Goal: Use online tool/utility: Use online tool/utility

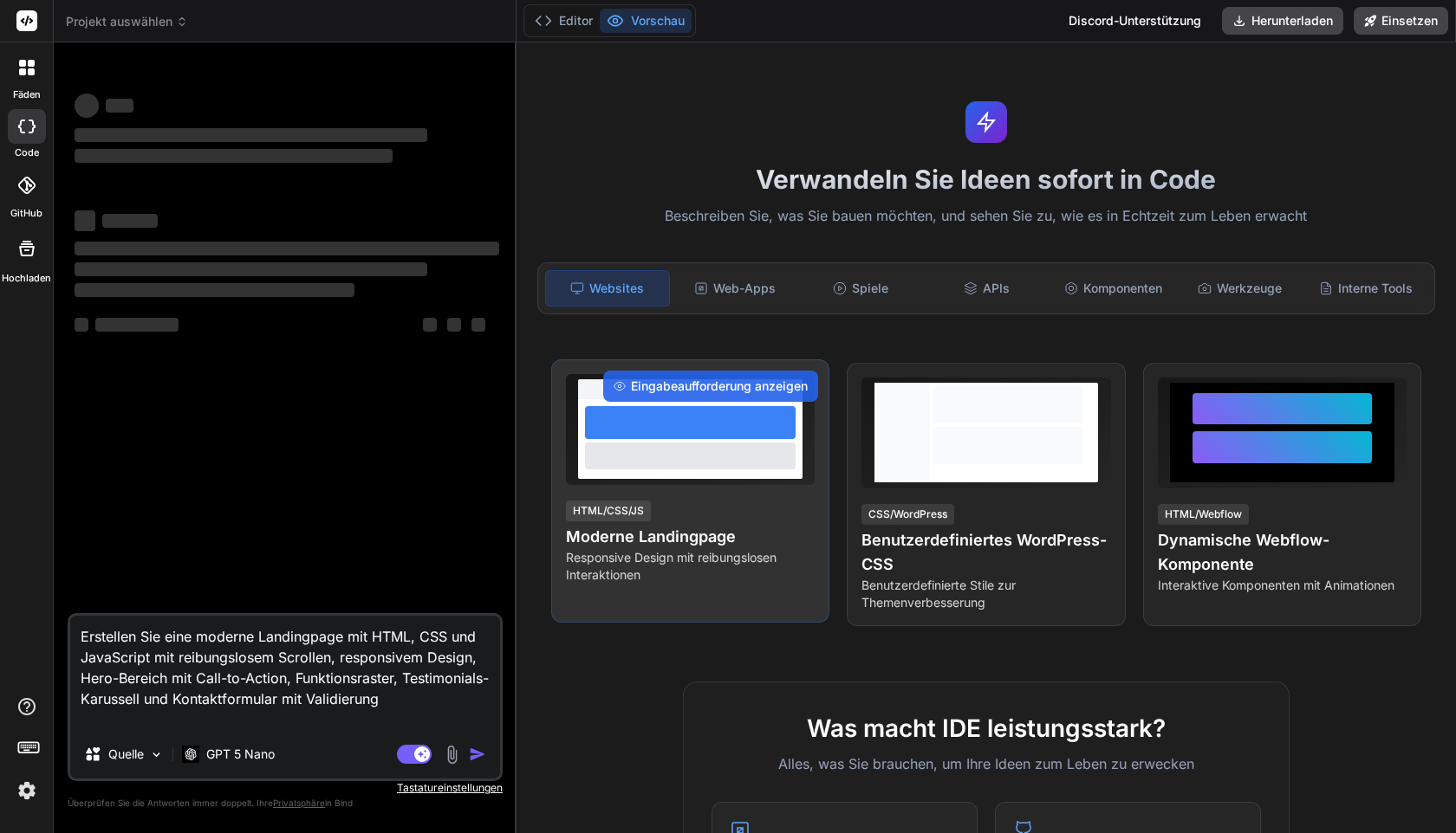
click at [671, 493] on div "Eingabeaufforderung anzeigen HTML/CSS/JS Moderne Landingpage Responsive Design …" at bounding box center [690, 491] width 278 height 263
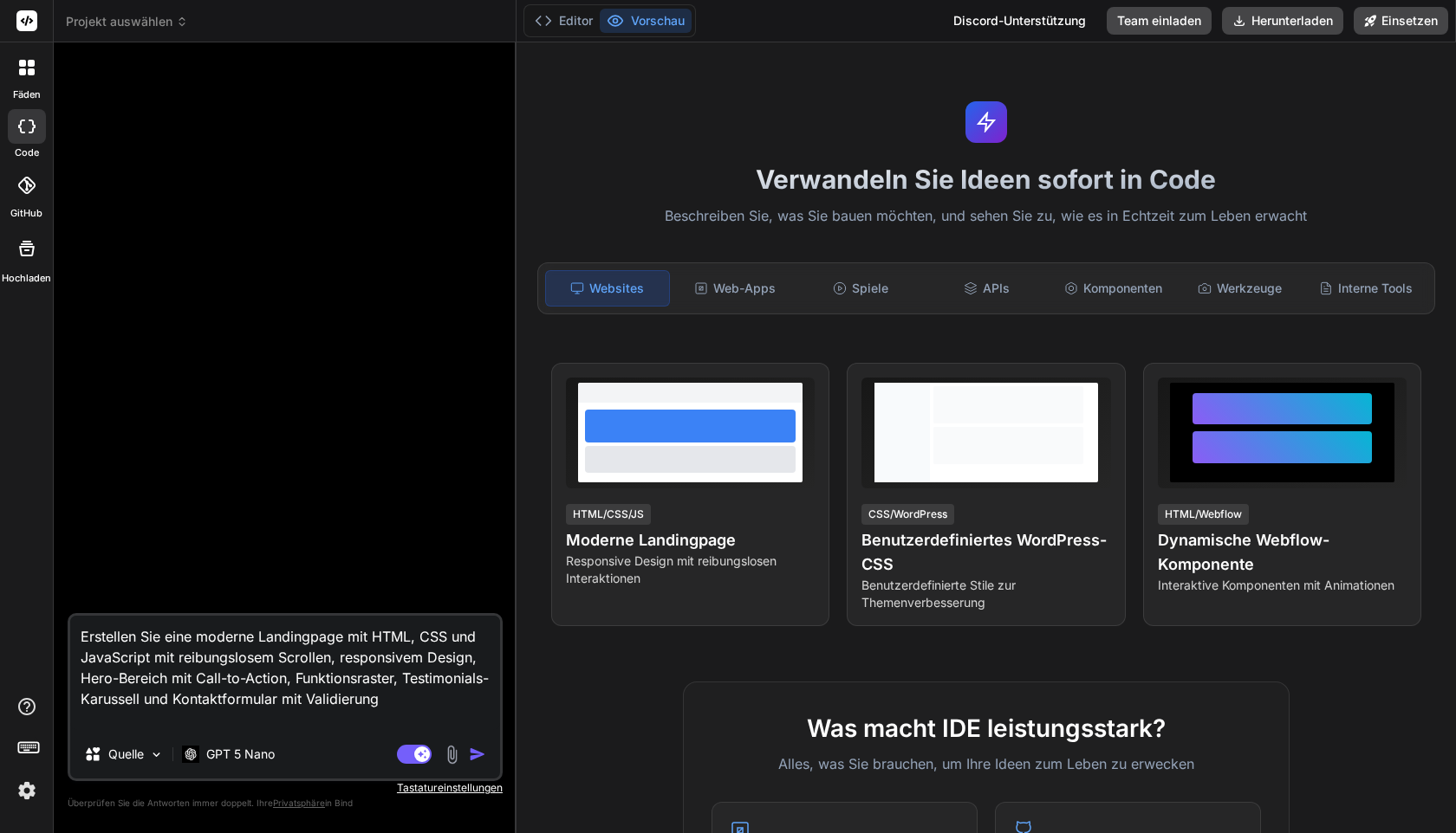
click at [476, 757] on img "button" at bounding box center [477, 754] width 17 height 17
type textarea "x"
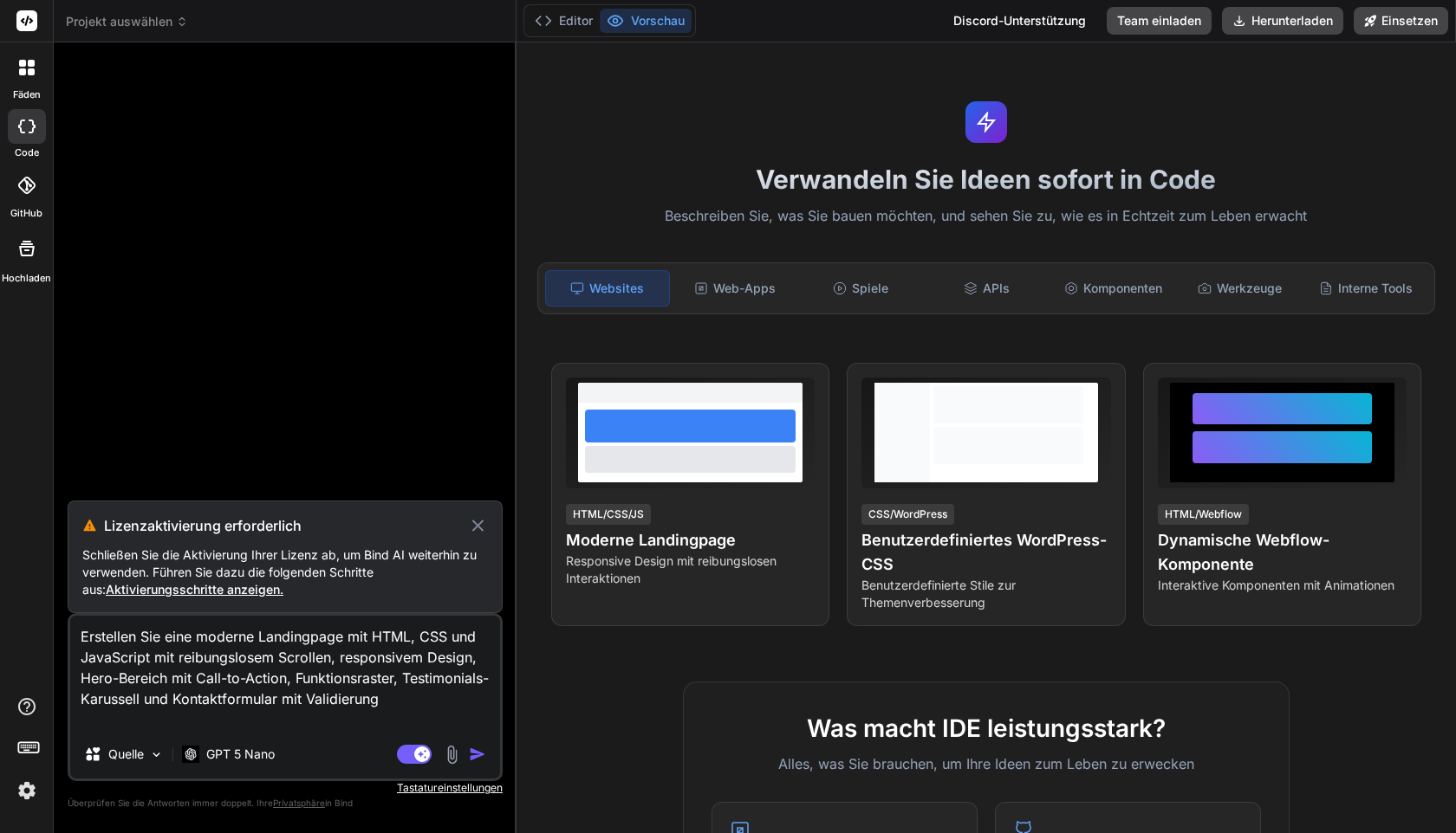
click at [476, 757] on img "button" at bounding box center [477, 754] width 17 height 17
click at [1057, 87] on div "Verwandeln Sie Ideen sofort in Code Beschreiben Sie, was Sie bauen möchten, und…" at bounding box center [986, 438] width 939 height 791
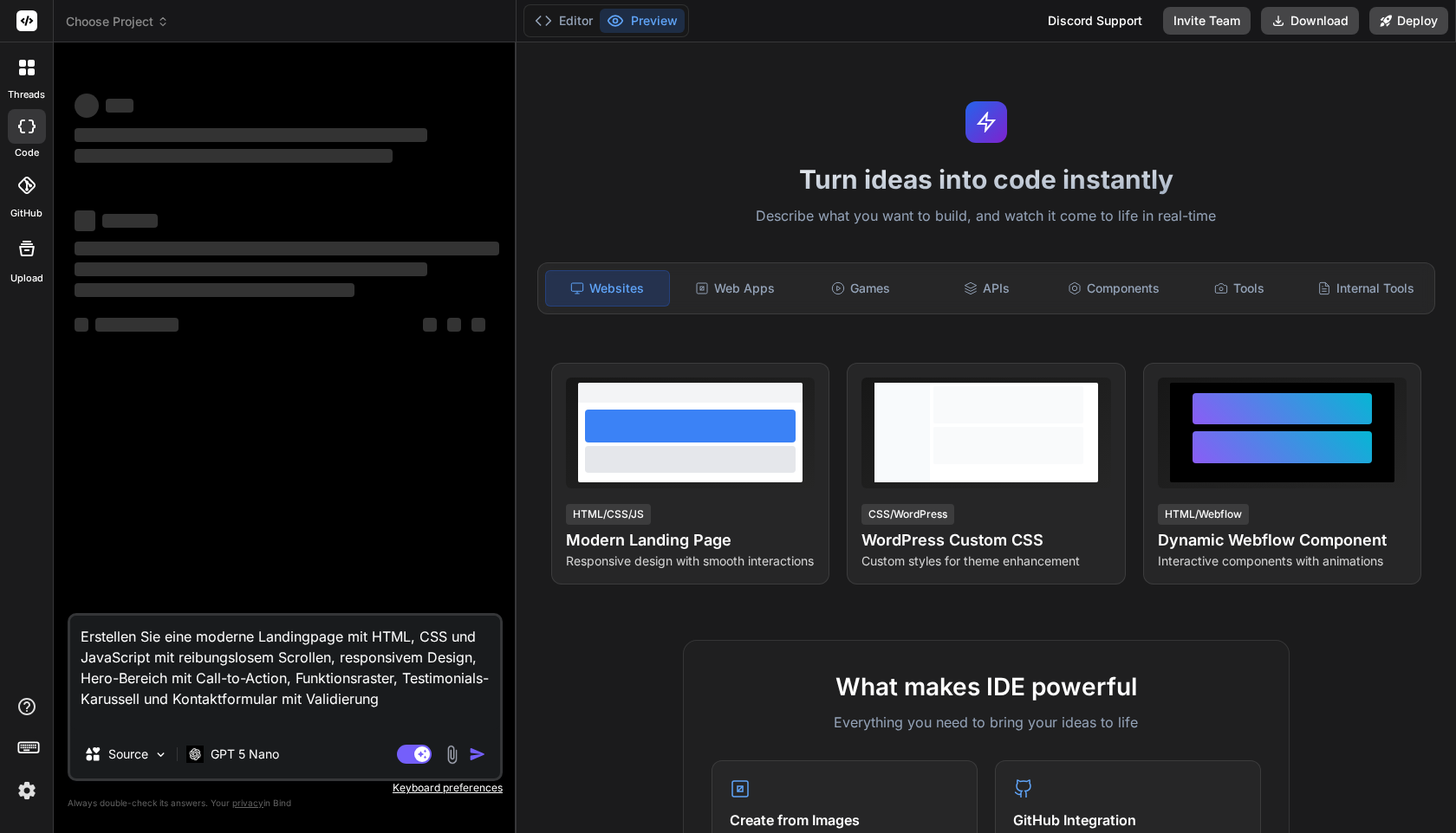
type textarea "x"
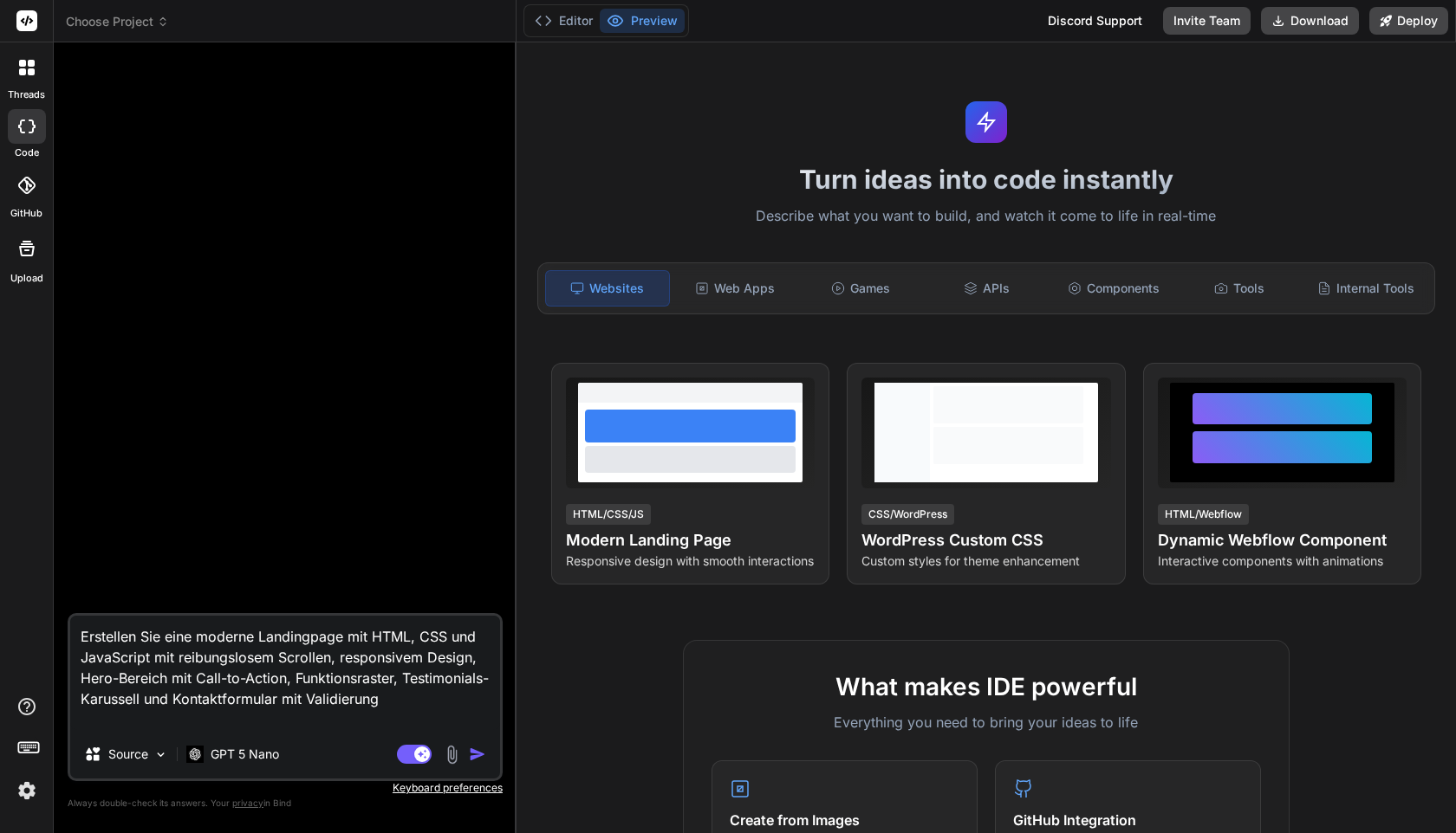
drag, startPoint x: 466, startPoint y: 700, endPoint x: 42, endPoint y: 609, distance: 433.7
click at [42, 609] on div "threads code GitHub Upload Choose Project Created with Pixso. Bind AI Web Searc…" at bounding box center [728, 416] width 1456 height 833
type textarea "x"
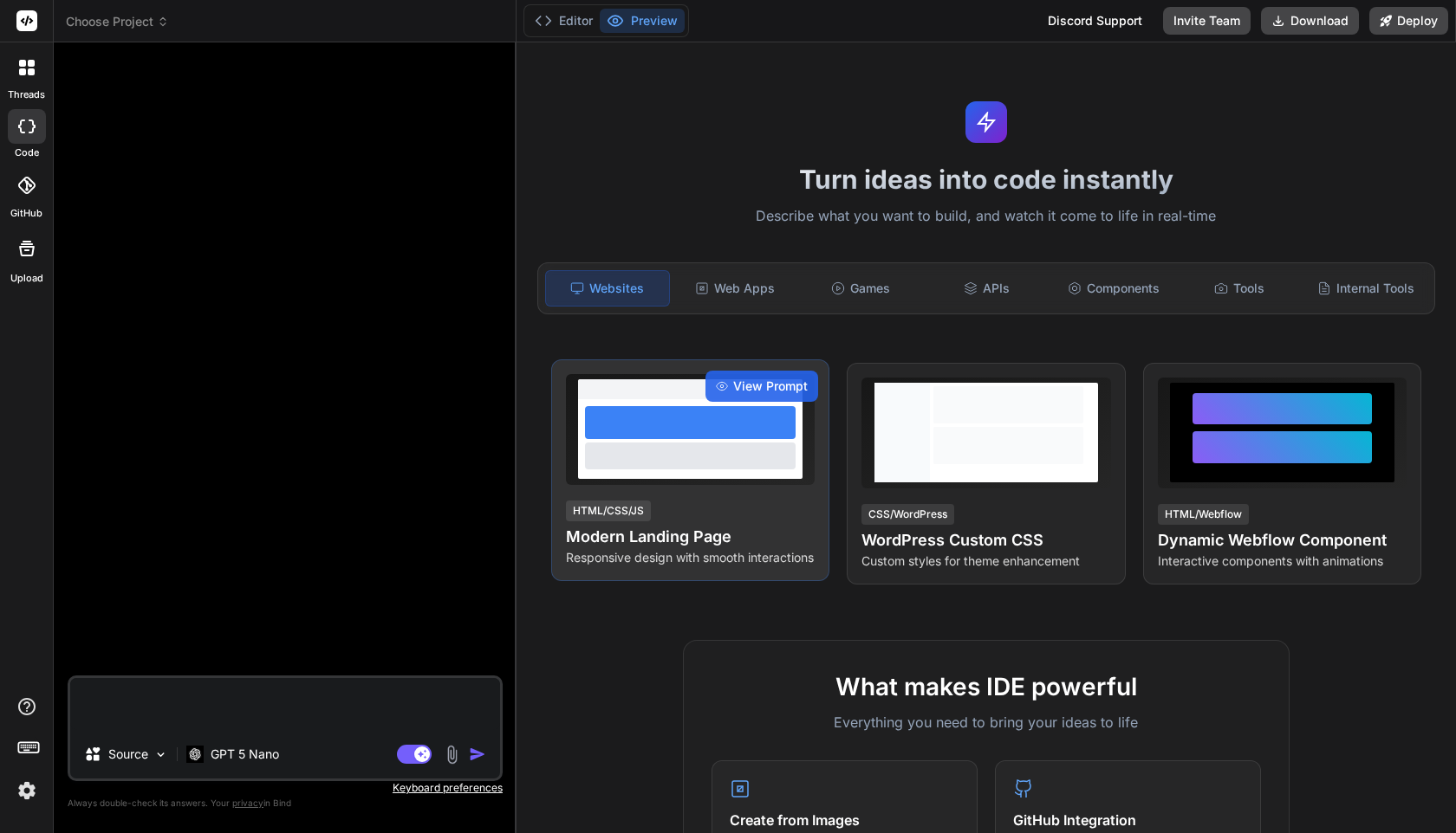
click at [721, 430] on div at bounding box center [690, 423] width 211 height 33
click at [775, 389] on span "View Prompt" at bounding box center [770, 386] width 75 height 17
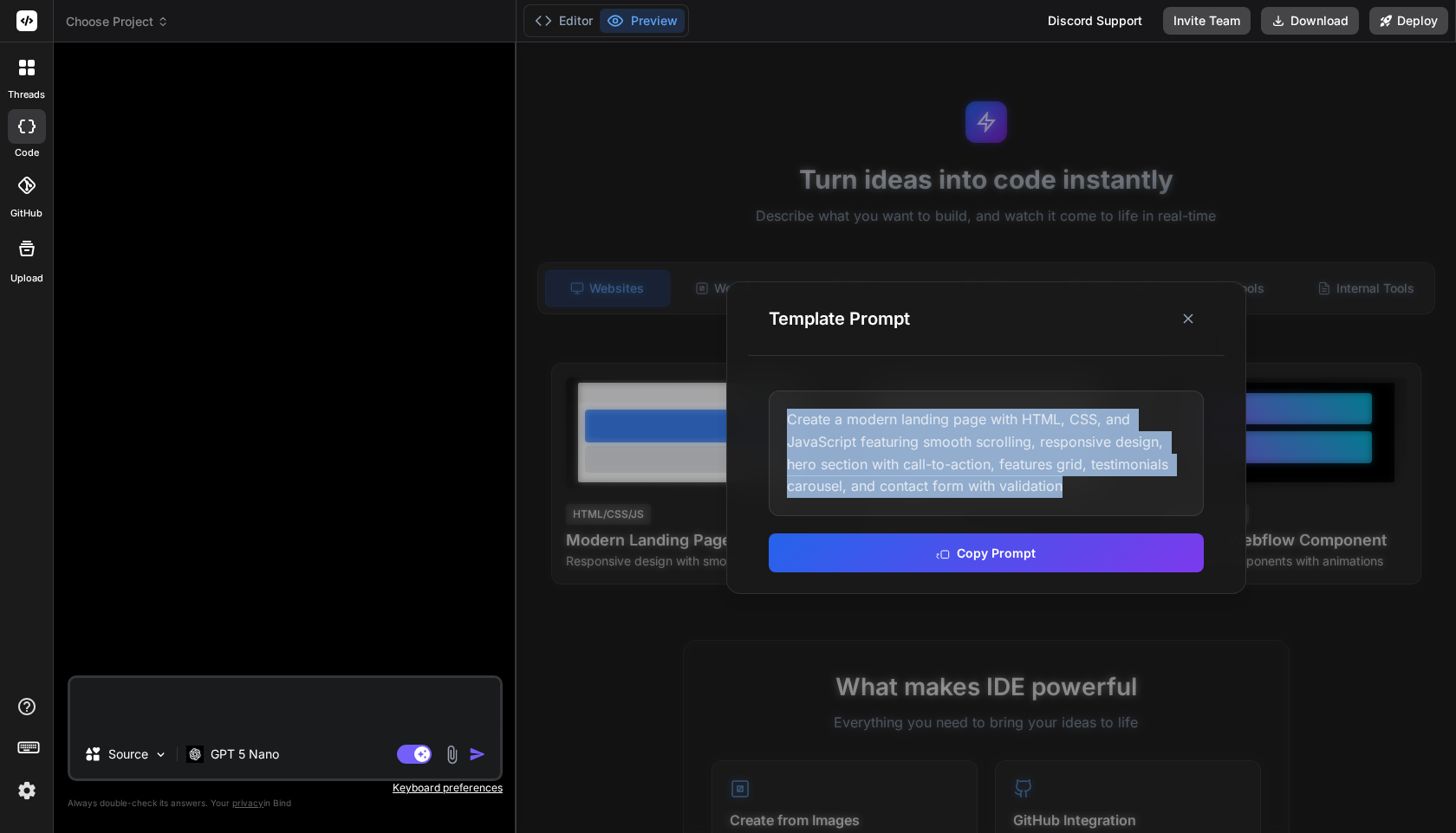
drag, startPoint x: 1062, startPoint y: 482, endPoint x: 757, endPoint y: 412, distance: 312.9
click at [757, 412] on div "Create a modern landing page with HTML, CSS, and JavaScript featuring smooth sc…" at bounding box center [986, 481] width 476 height 223
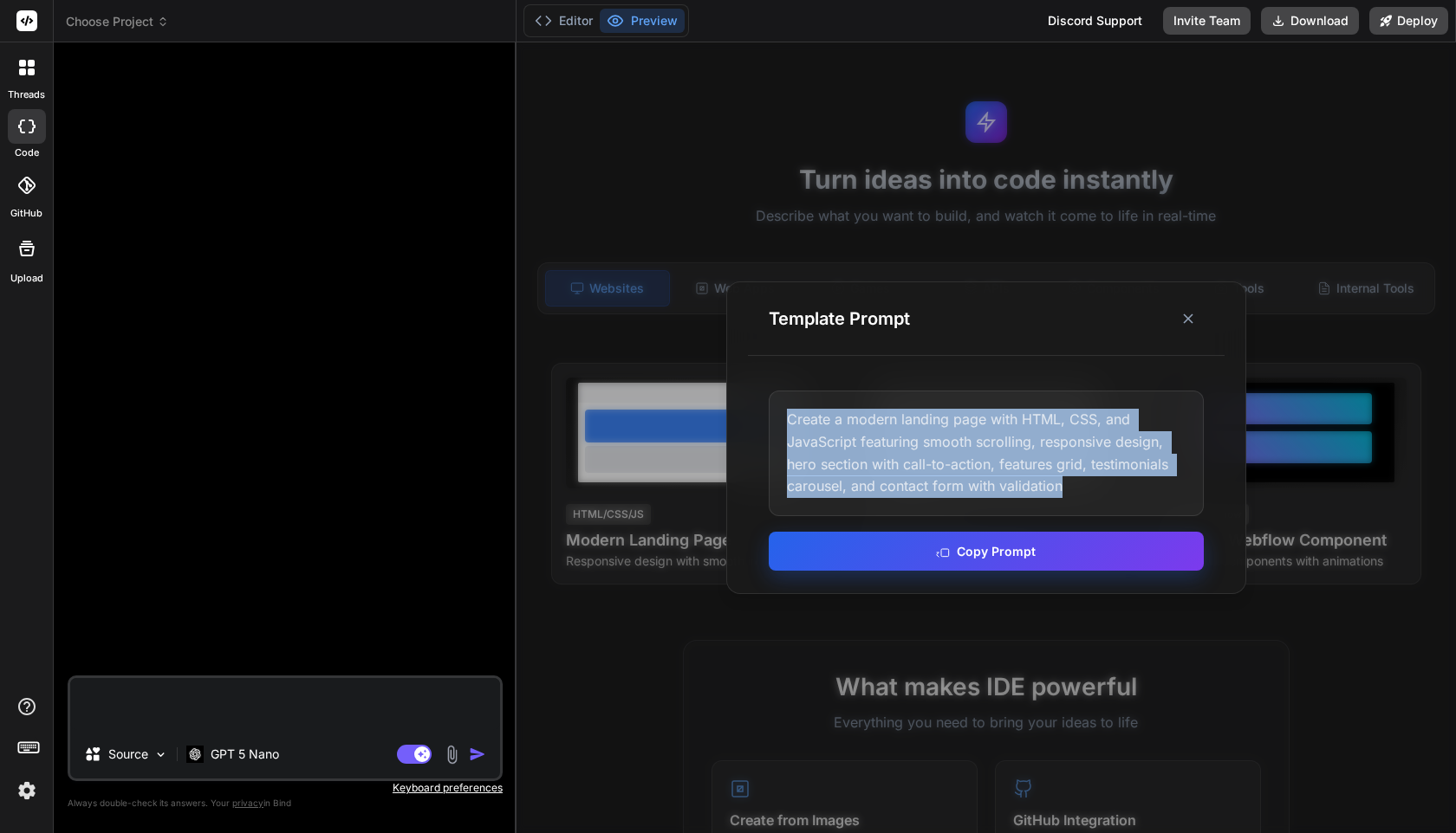
click at [848, 548] on button "Copy Prompt" at bounding box center [986, 552] width 435 height 39
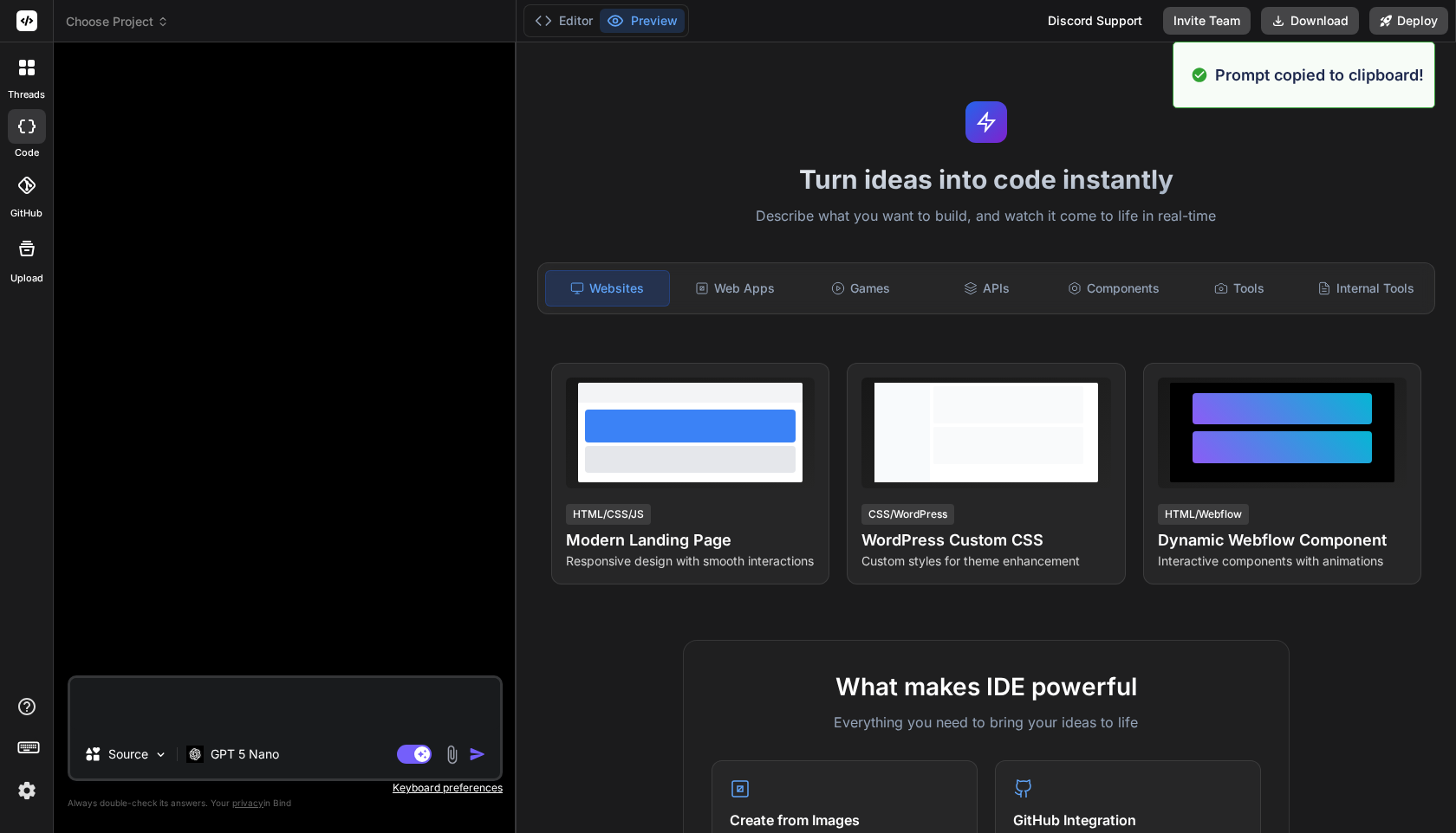
click at [308, 712] on textarea at bounding box center [284, 704] width 430 height 52
paste textarea "Create a modern landing page with HTML, CSS, and JavaScript featuring smooth sc…"
type textarea "Create a modern landing page with HTML, CSS, and JavaScript featuring smooth sc…"
type textarea "x"
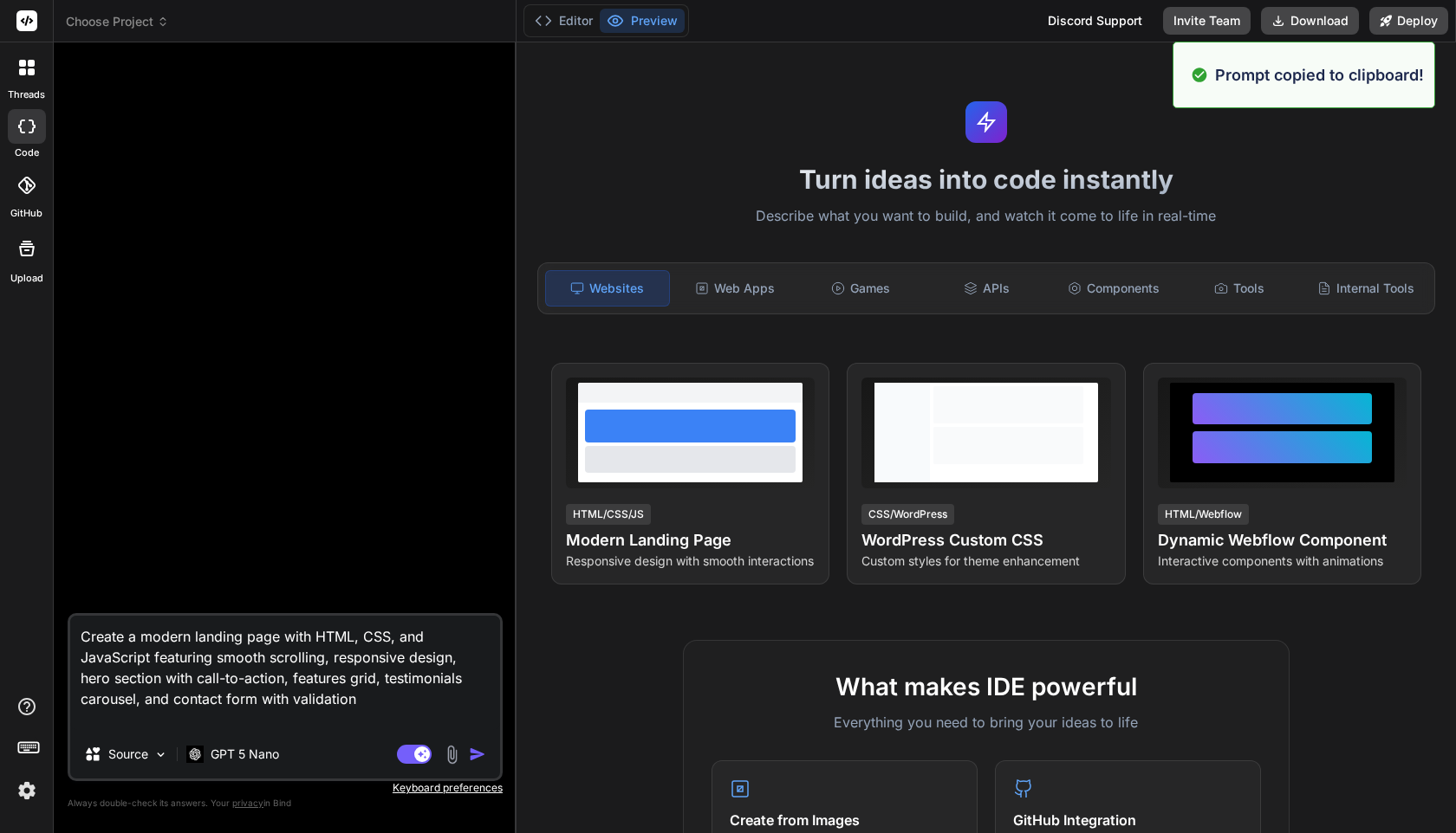
type textarea "Create a modern landing page with HTML, CSS, and JavaScript featuring smooth sc…"
click at [467, 751] on div "Agent Mode. When this toggle is activated, AI automatically makes decisions, re…" at bounding box center [443, 754] width 99 height 21
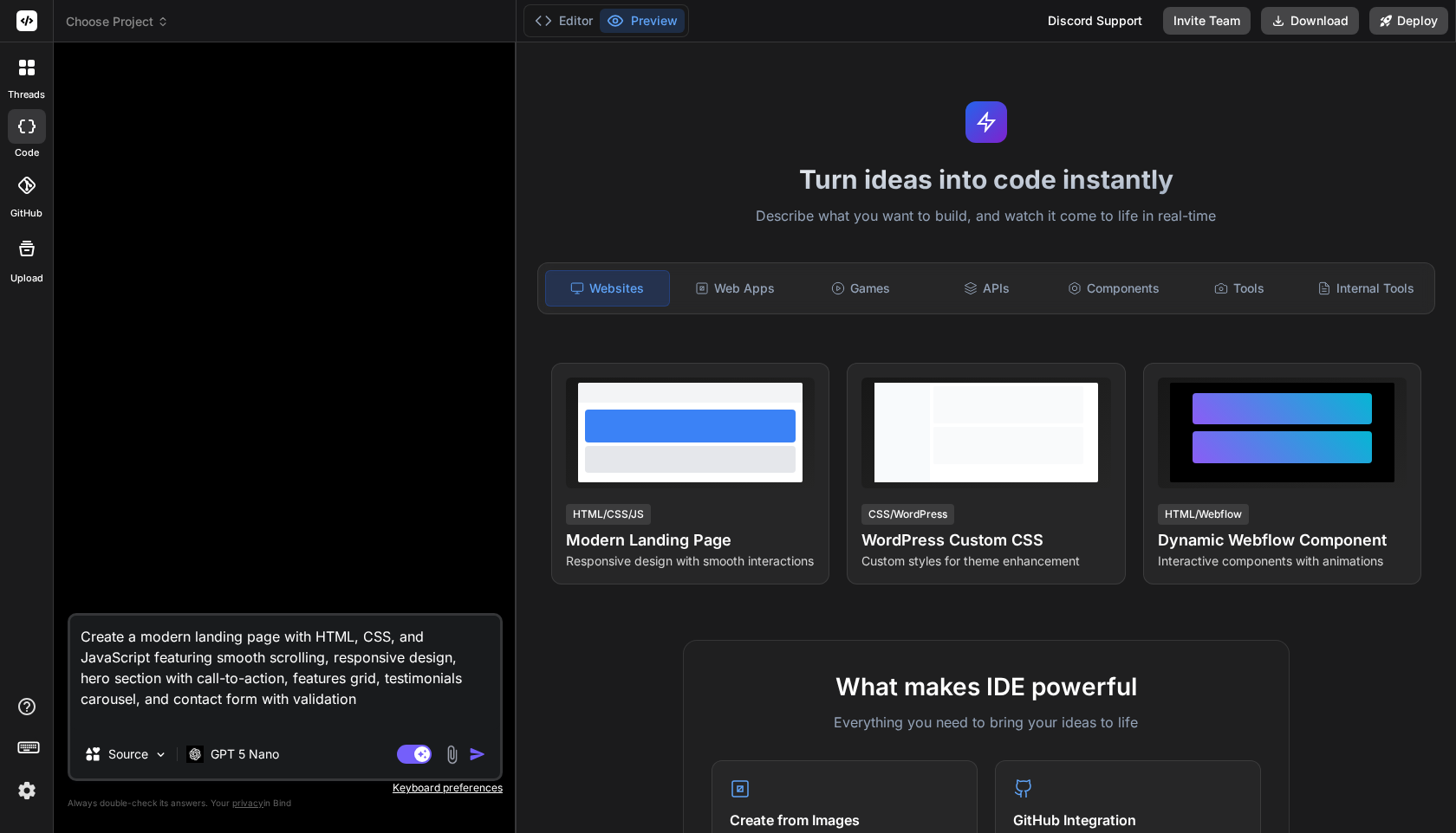
click at [478, 758] on img "button" at bounding box center [477, 754] width 17 height 17
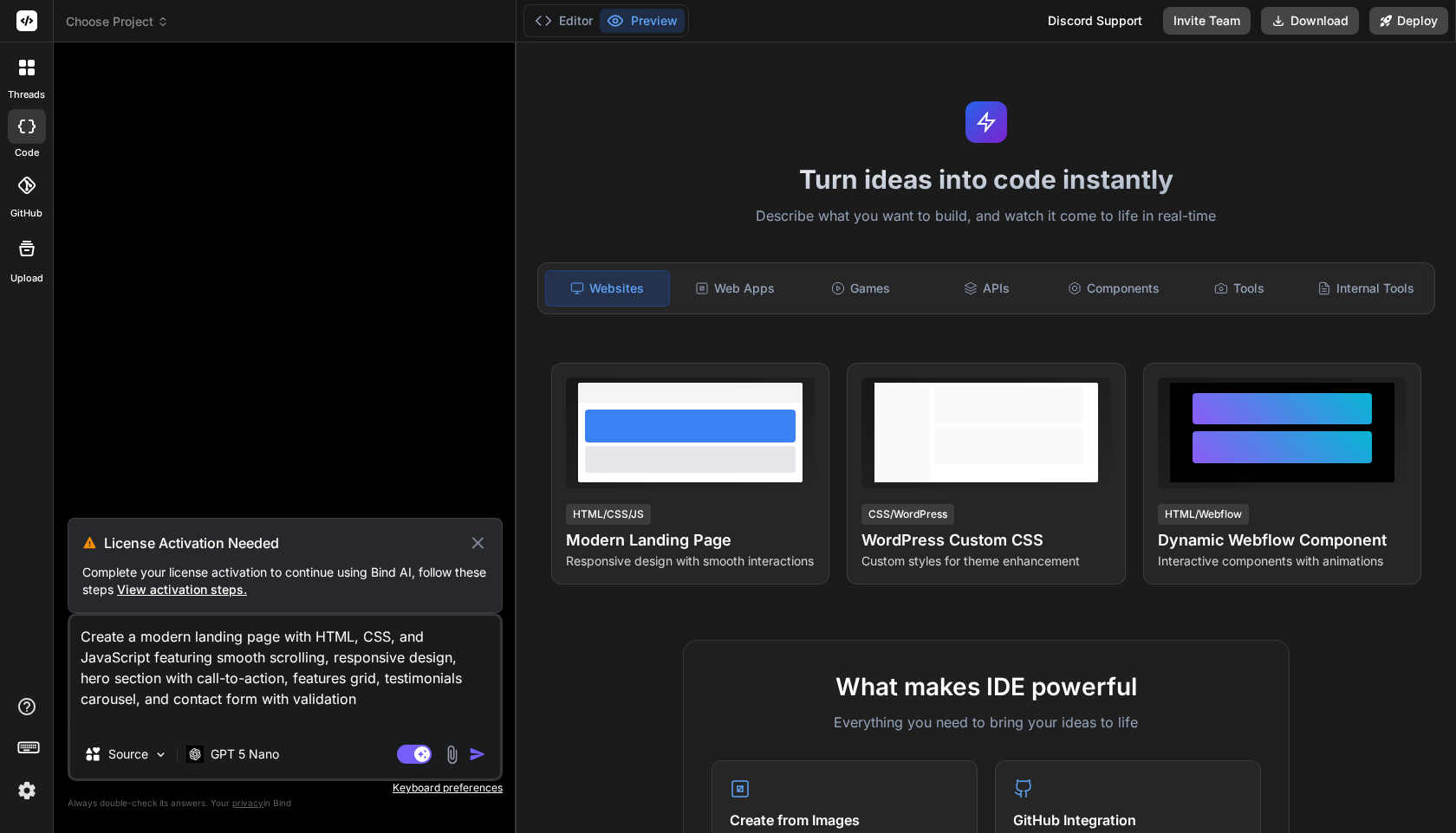
click at [197, 588] on span "View activation steps." at bounding box center [181, 589] width 130 height 15
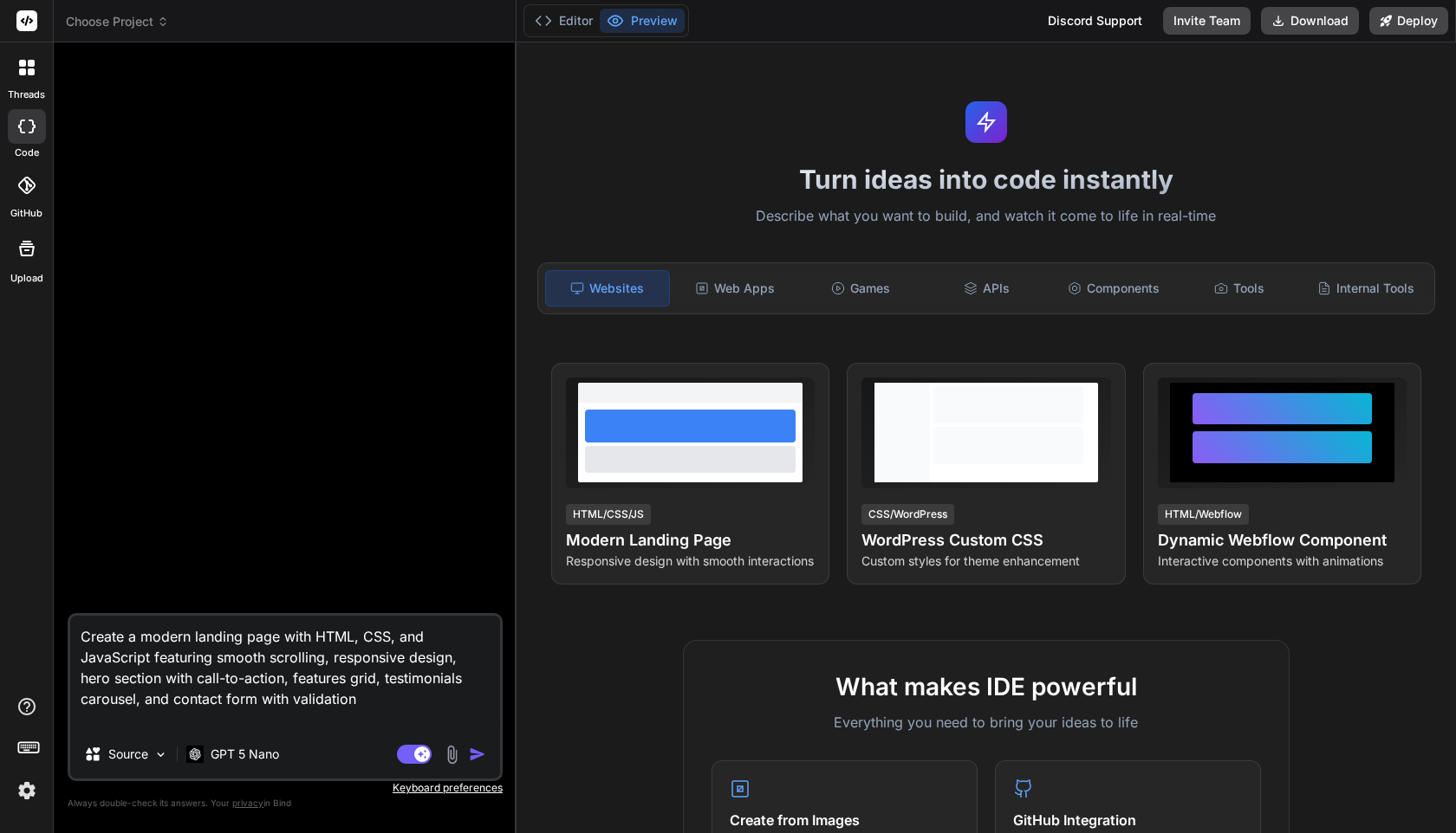
click at [485, 748] on img "button" at bounding box center [477, 754] width 17 height 17
type textarea "x"
